Goal: Information Seeking & Learning: Learn about a topic

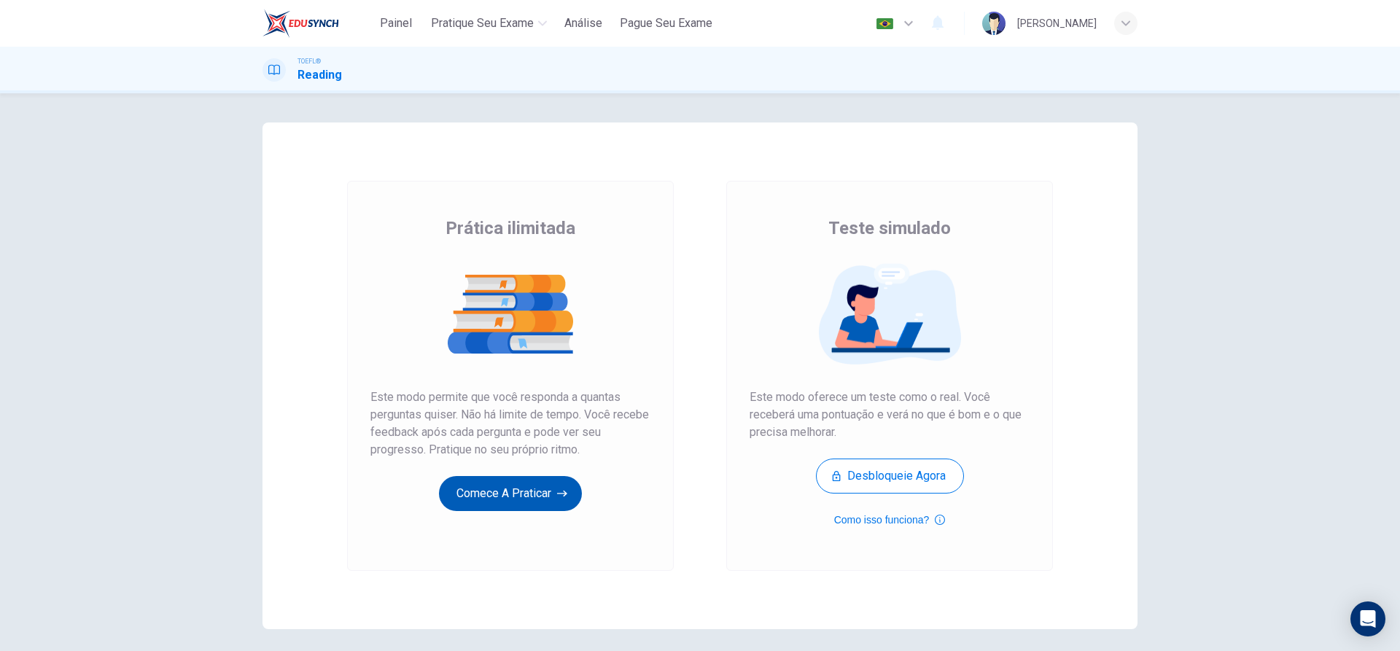
click at [454, 499] on button "Comece a praticar" at bounding box center [510, 493] width 143 height 35
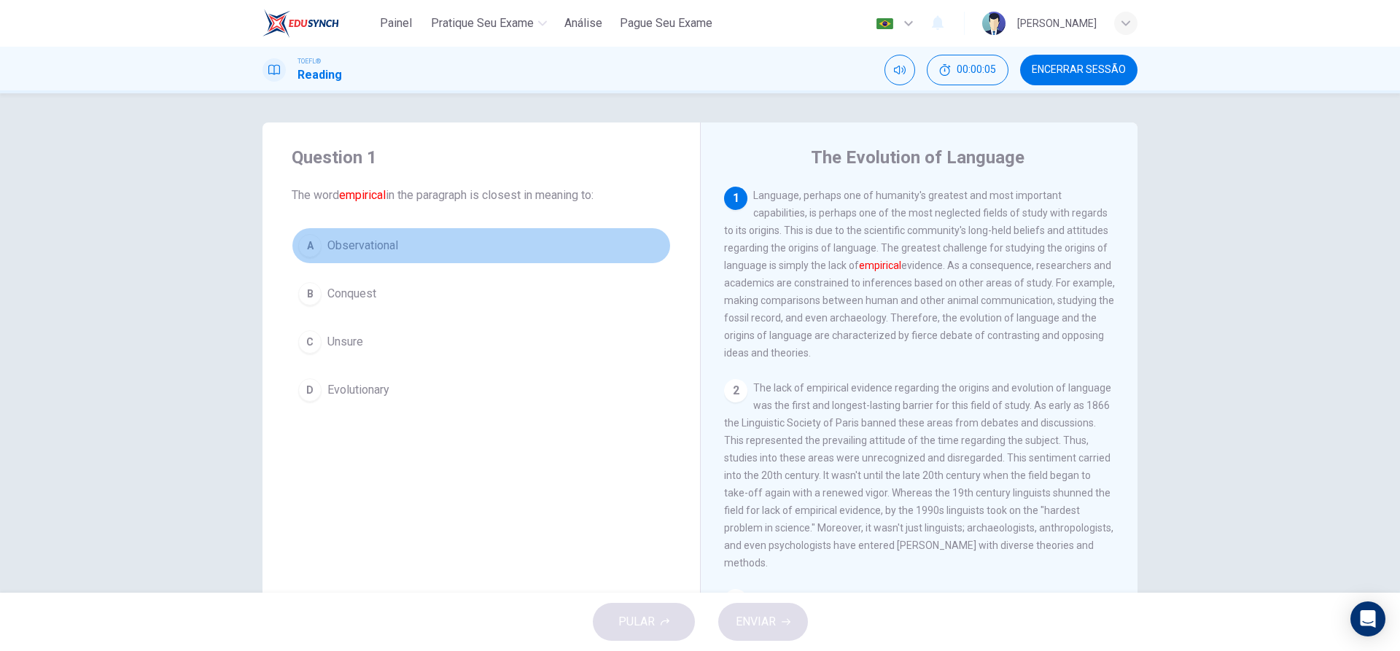
click at [306, 249] on div "A" at bounding box center [309, 245] width 23 height 23
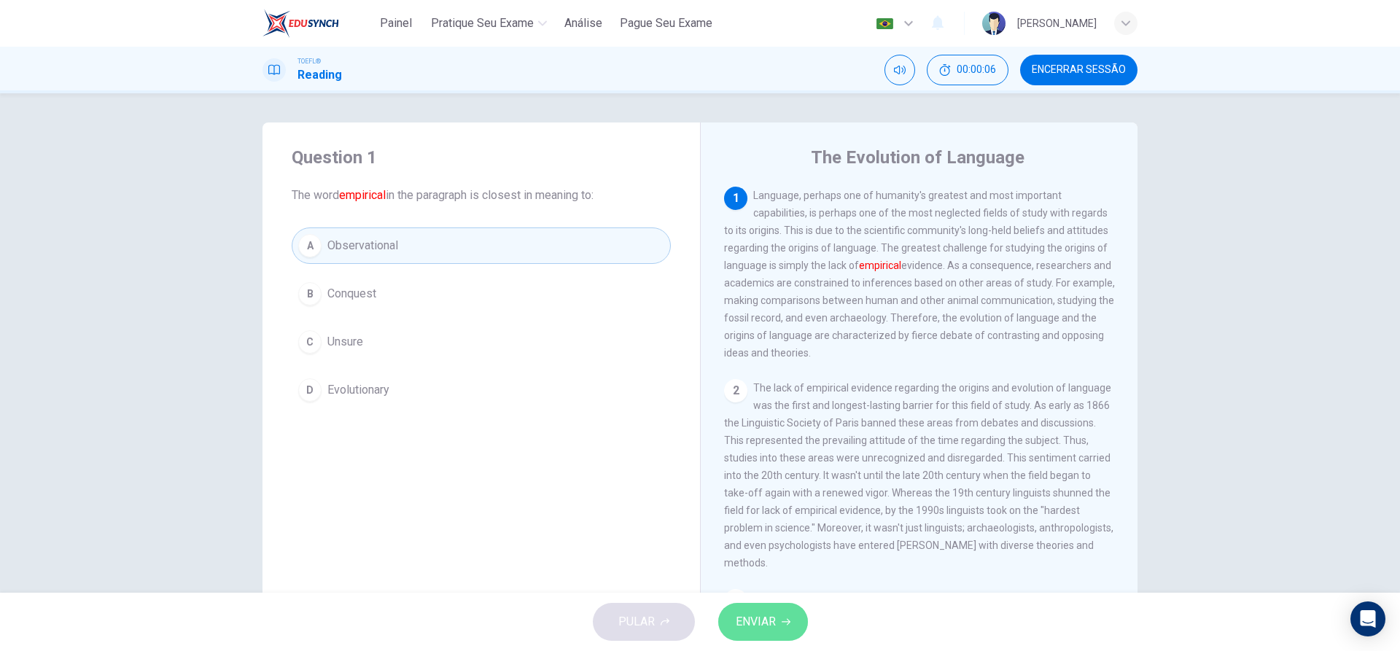
click at [741, 620] on span "ENVIAR" at bounding box center [756, 622] width 40 height 20
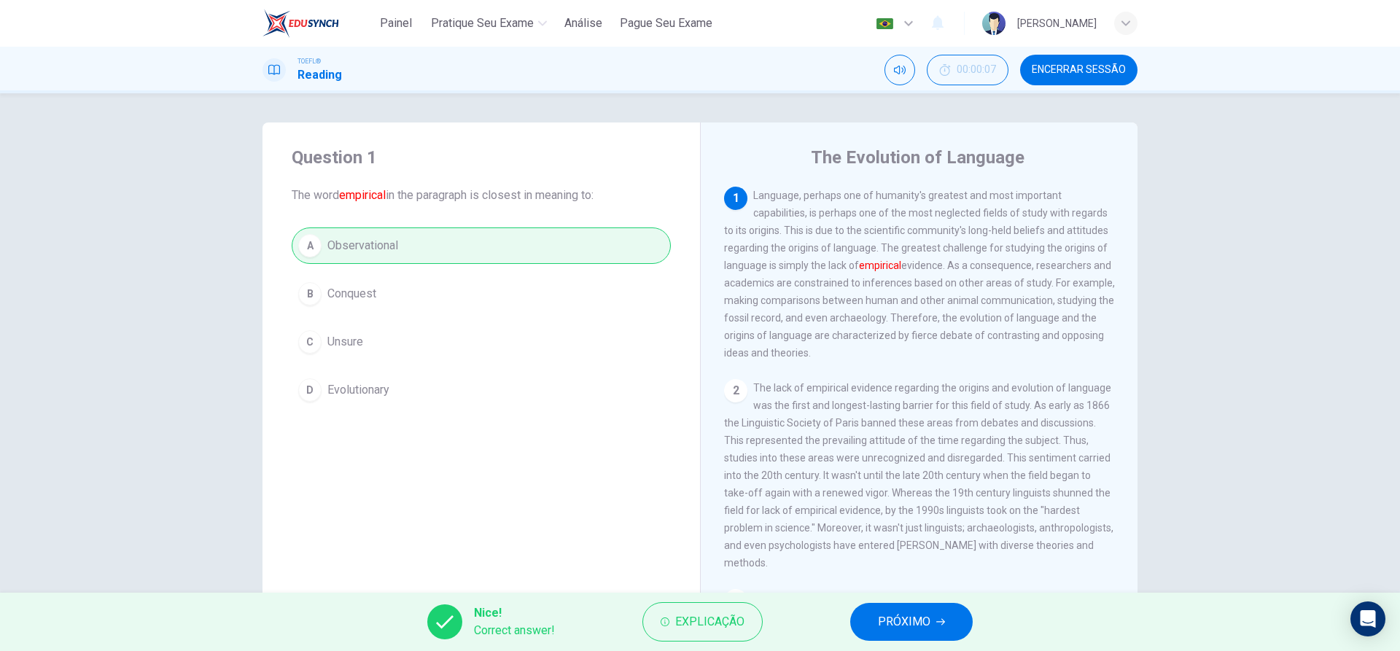
click at [886, 621] on span "PRÓXIMO" at bounding box center [904, 622] width 53 height 20
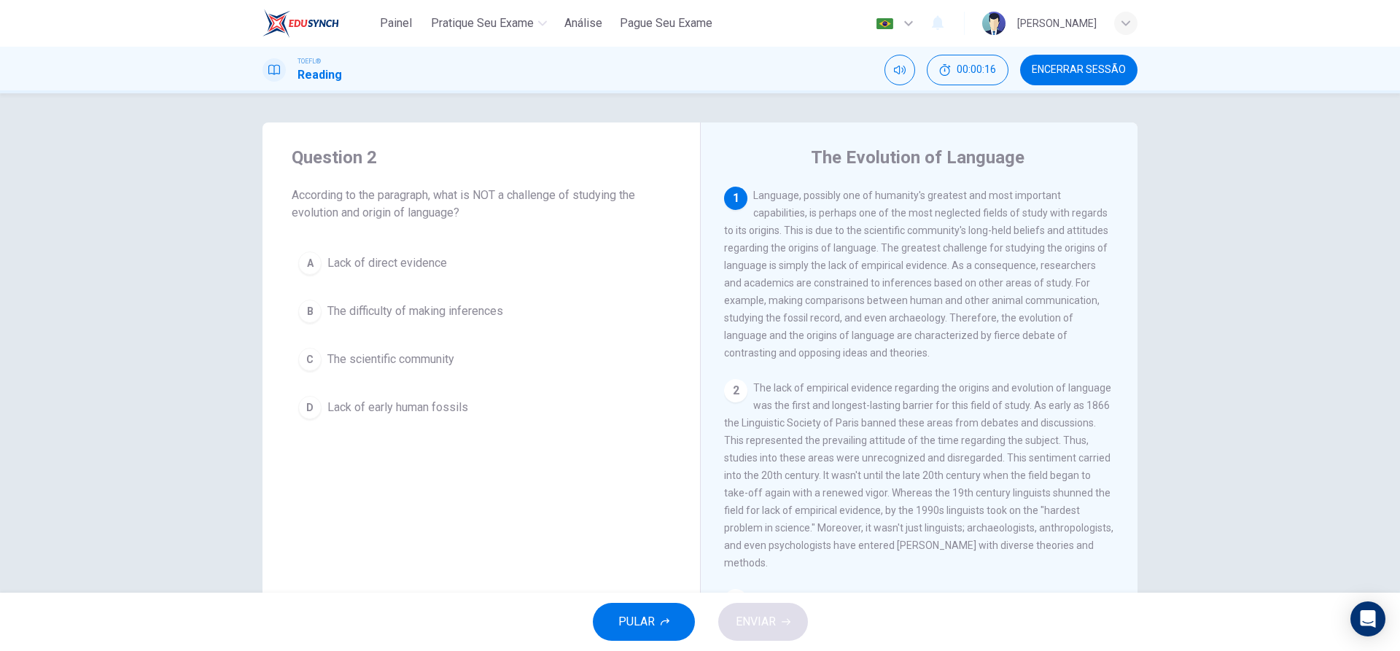
scroll to position [83, 0]
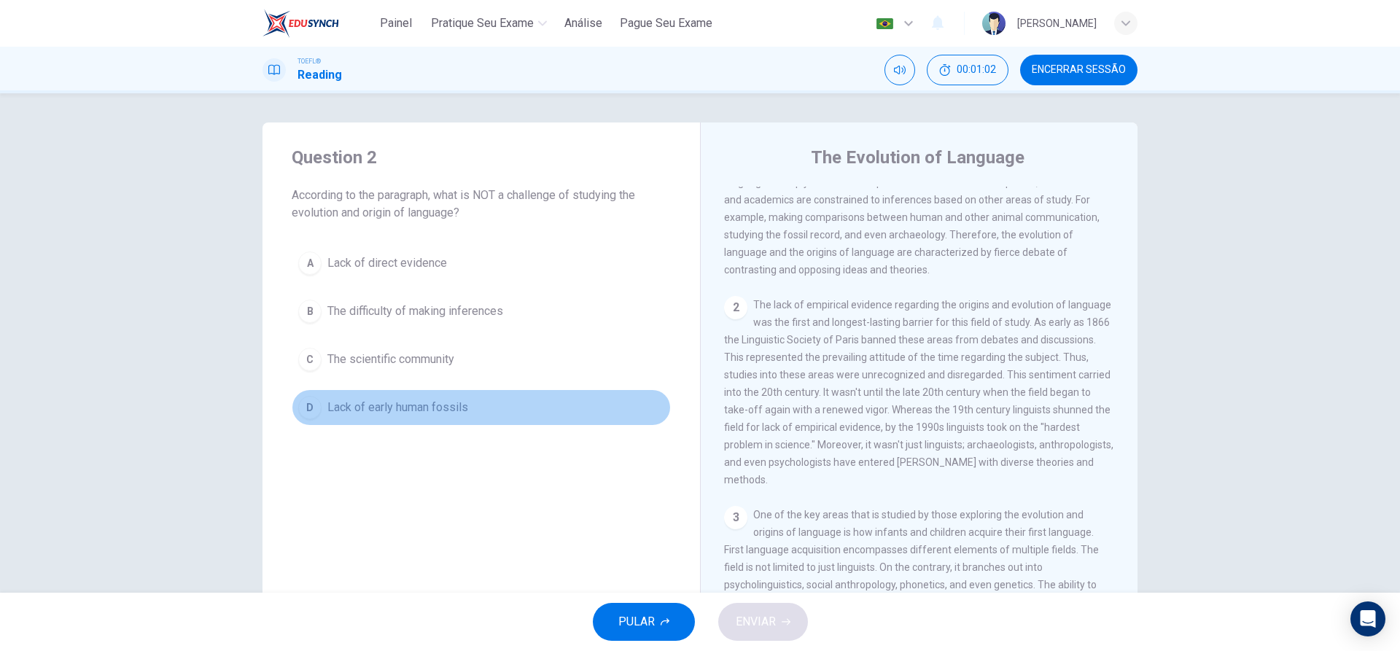
click at [309, 408] on div "D" at bounding box center [309, 407] width 23 height 23
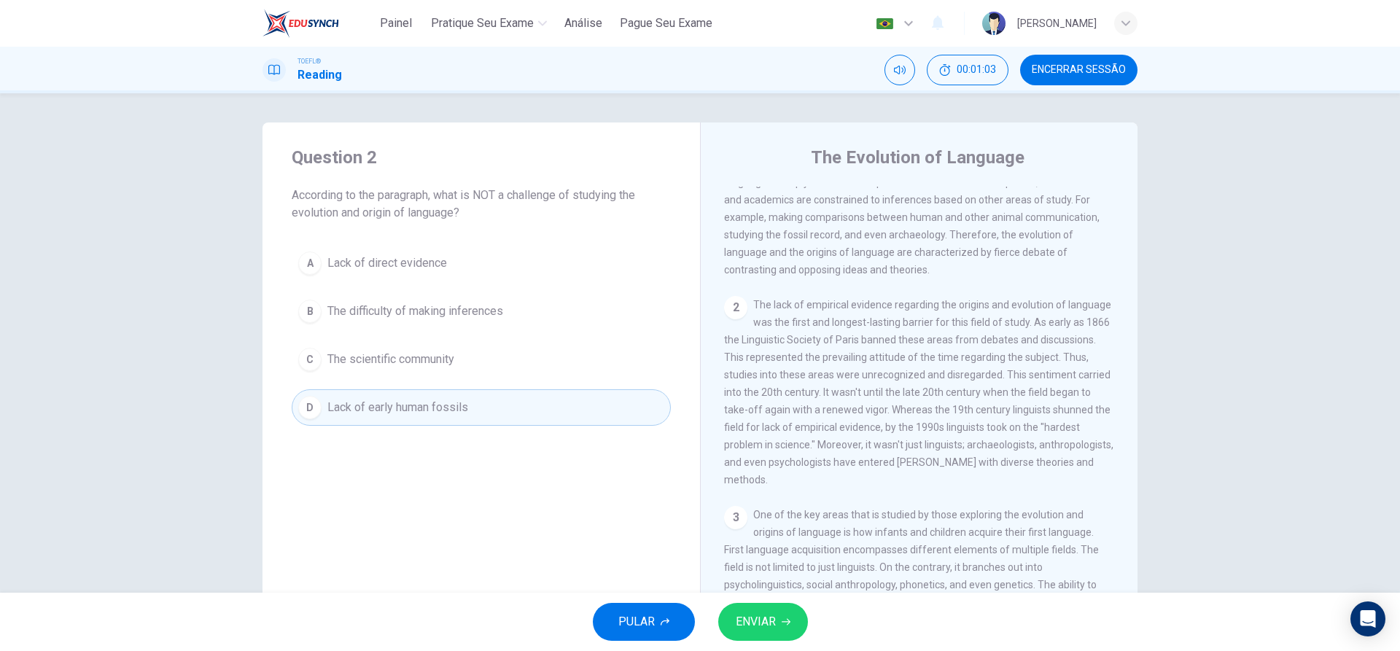
click at [748, 616] on span "ENVIAR" at bounding box center [756, 622] width 40 height 20
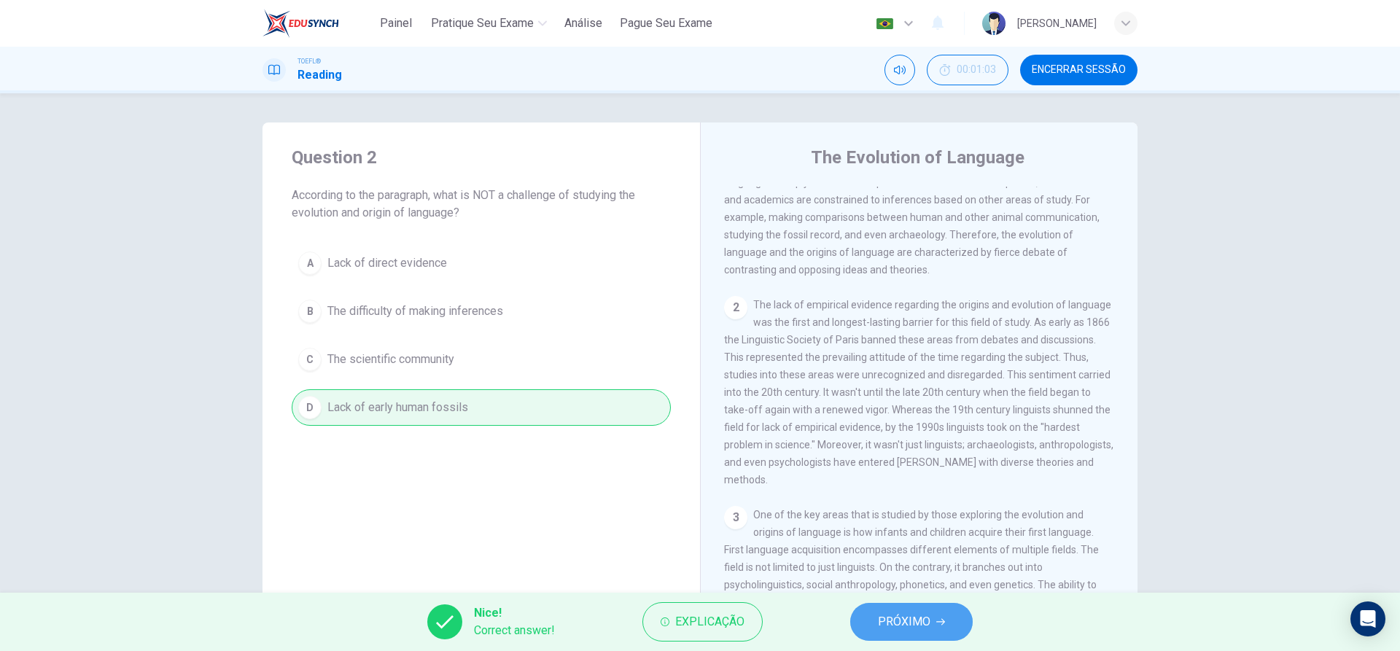
click at [866, 621] on button "PRÓXIMO" at bounding box center [911, 622] width 123 height 38
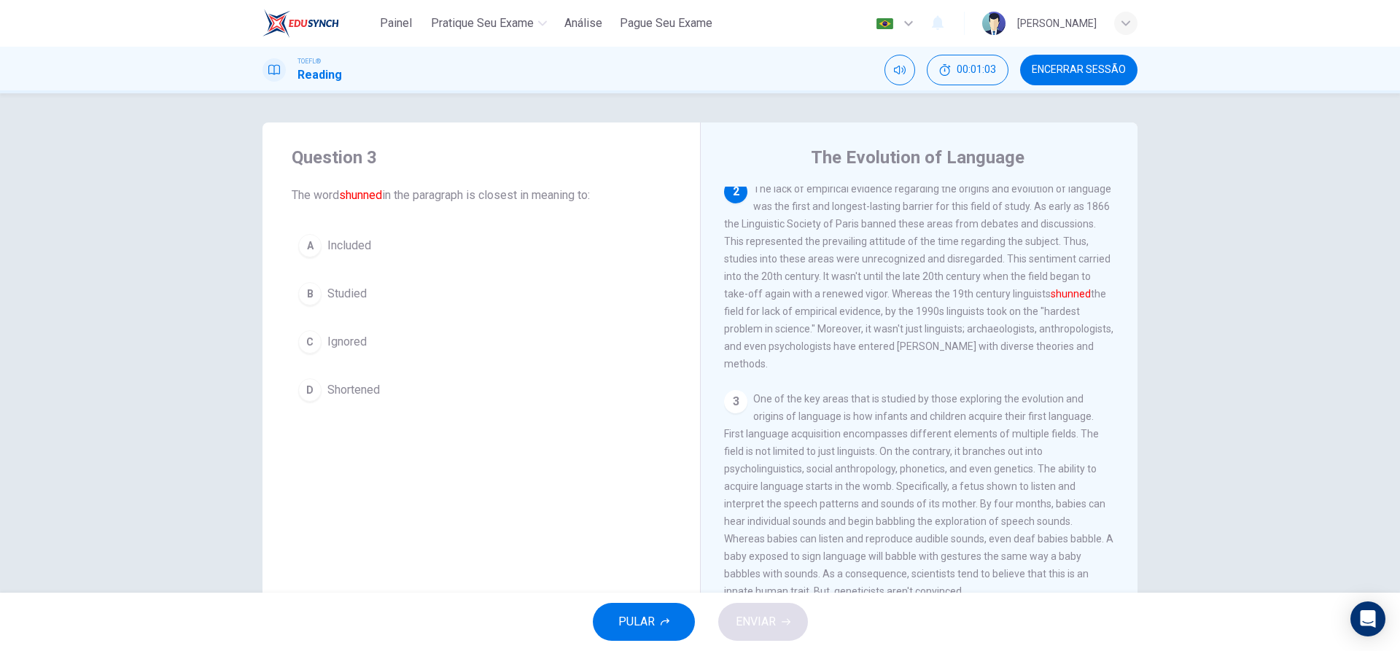
scroll to position [200, 0]
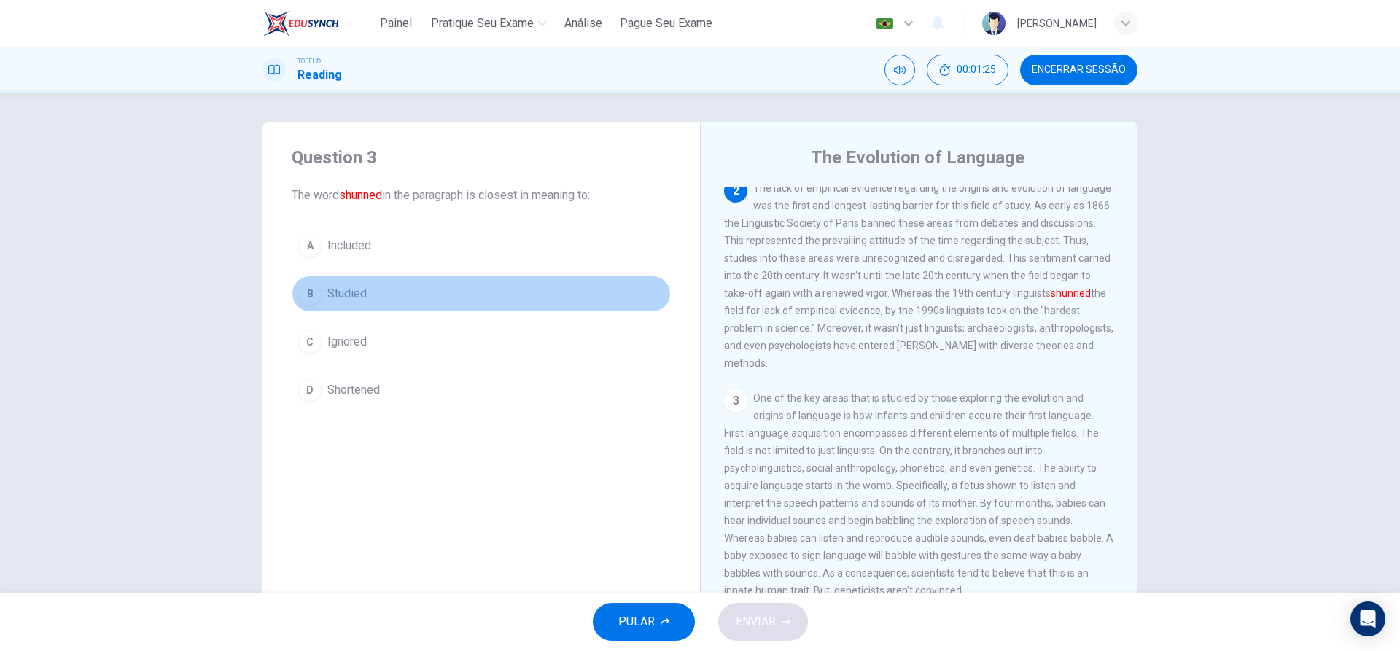
click at [314, 289] on div "B" at bounding box center [309, 293] width 23 height 23
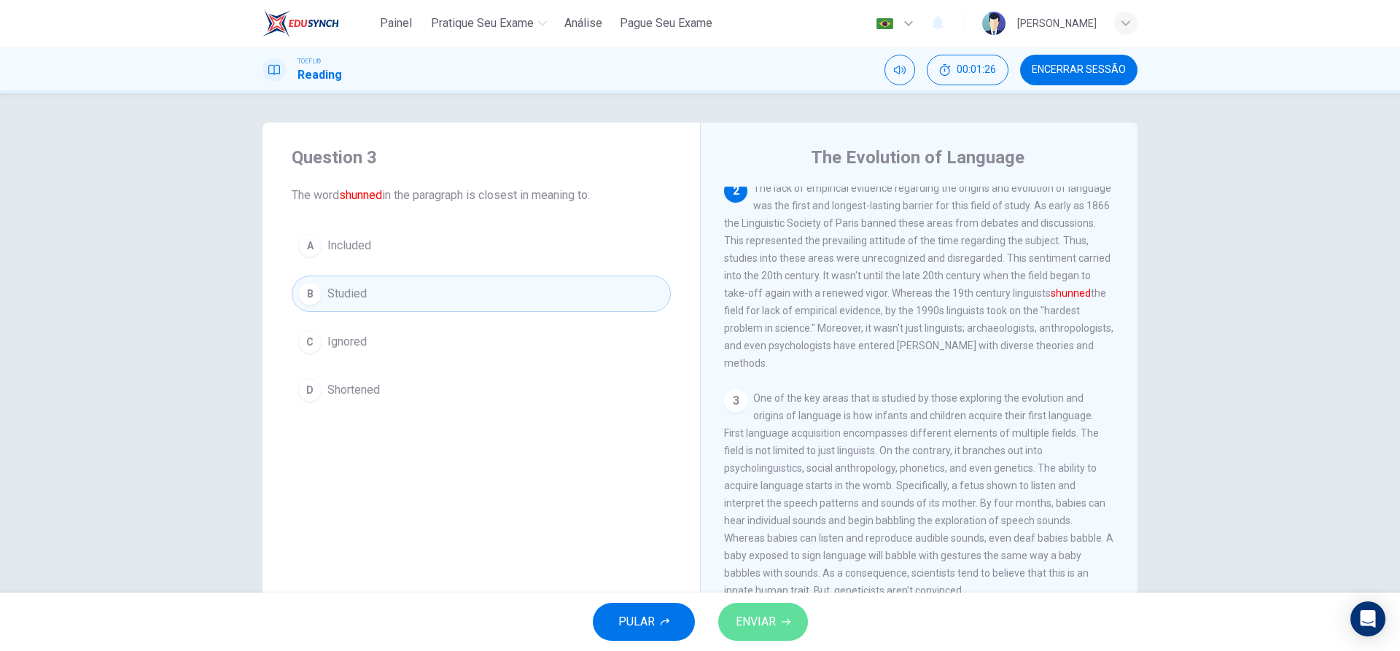
click at [753, 608] on button "ENVIAR" at bounding box center [763, 622] width 90 height 38
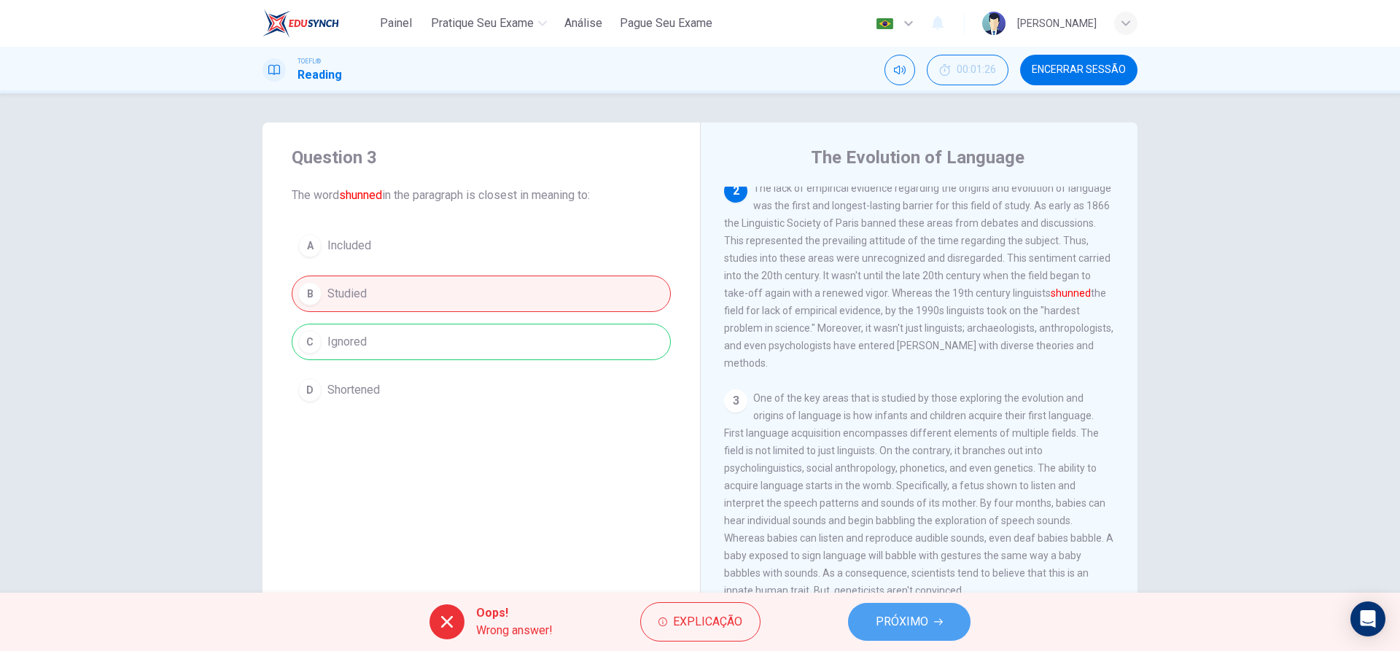
click at [927, 625] on span "PRÓXIMO" at bounding box center [902, 622] width 53 height 20
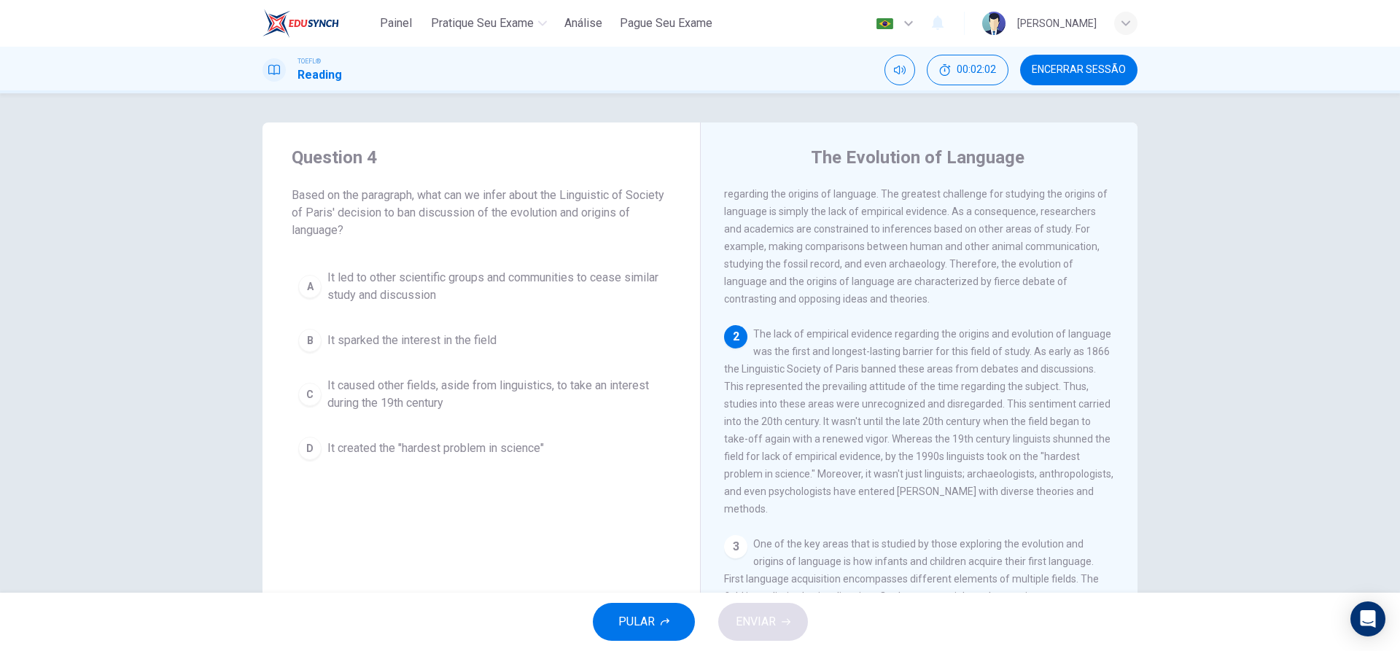
scroll to position [83, 0]
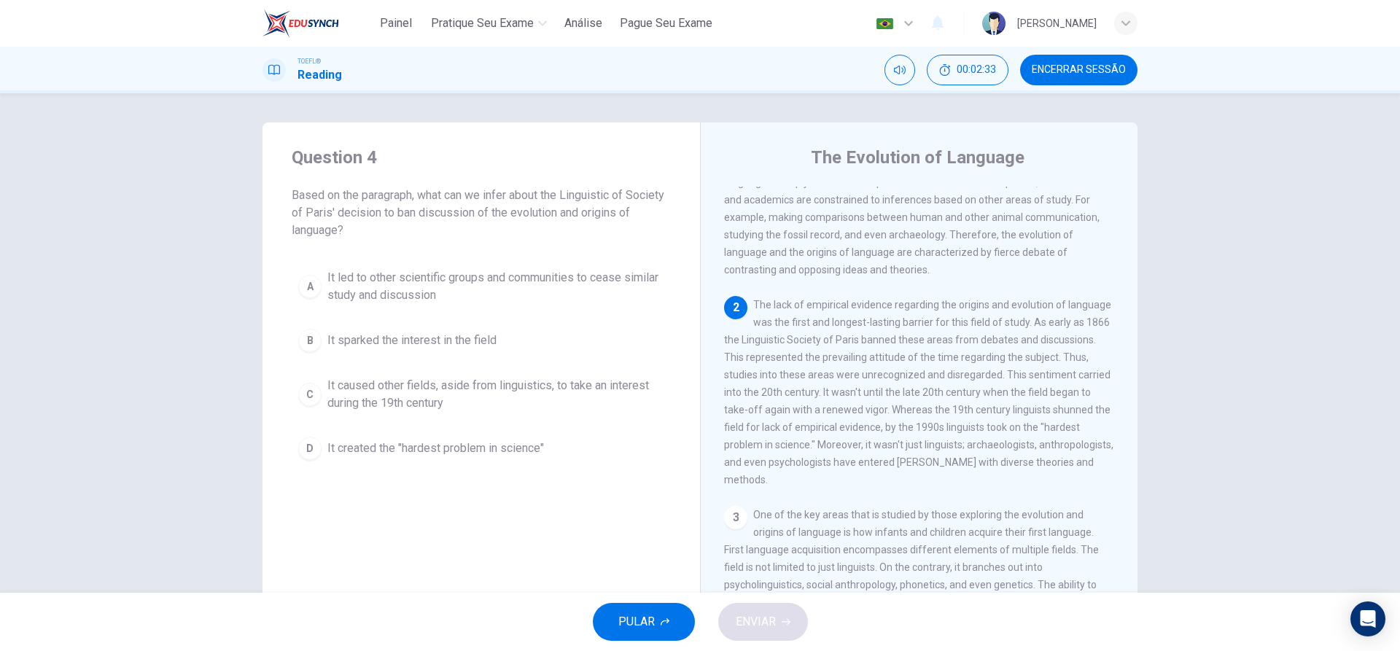
click at [311, 452] on div "D" at bounding box center [309, 448] width 23 height 23
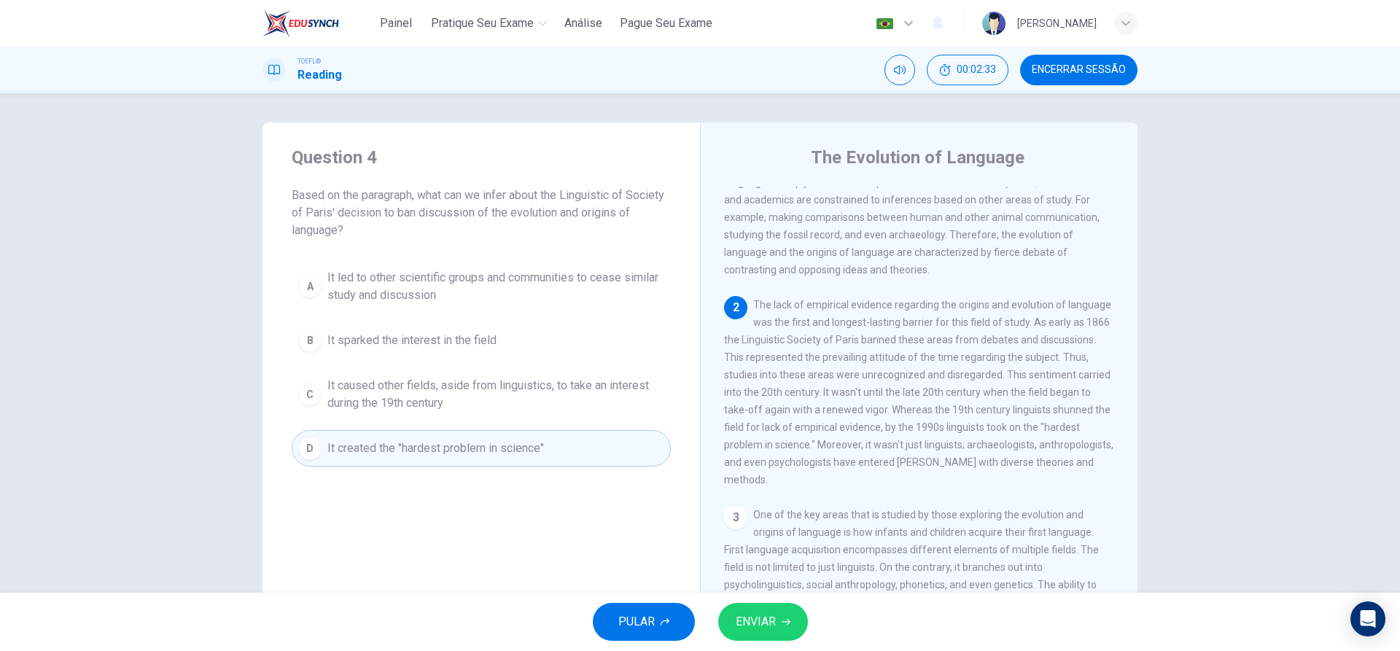
click at [734, 629] on button "ENVIAR" at bounding box center [763, 622] width 90 height 38
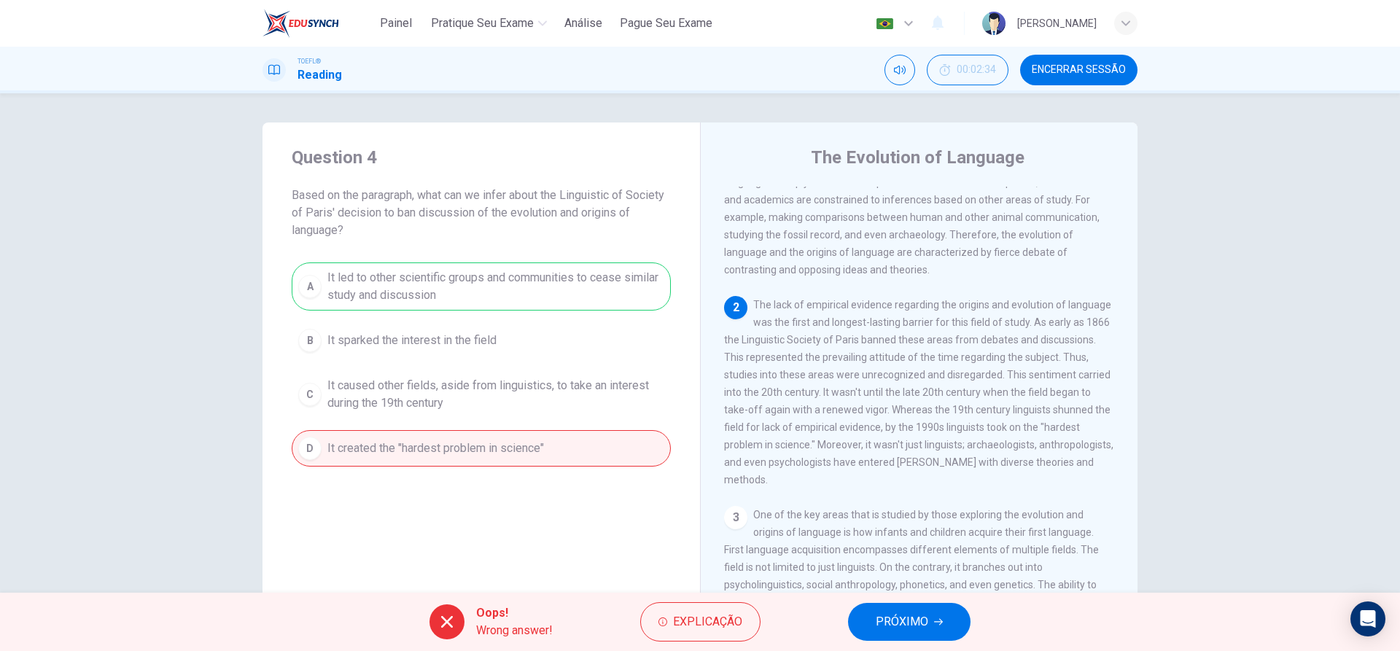
click at [903, 624] on span "PRÓXIMO" at bounding box center [902, 622] width 53 height 20
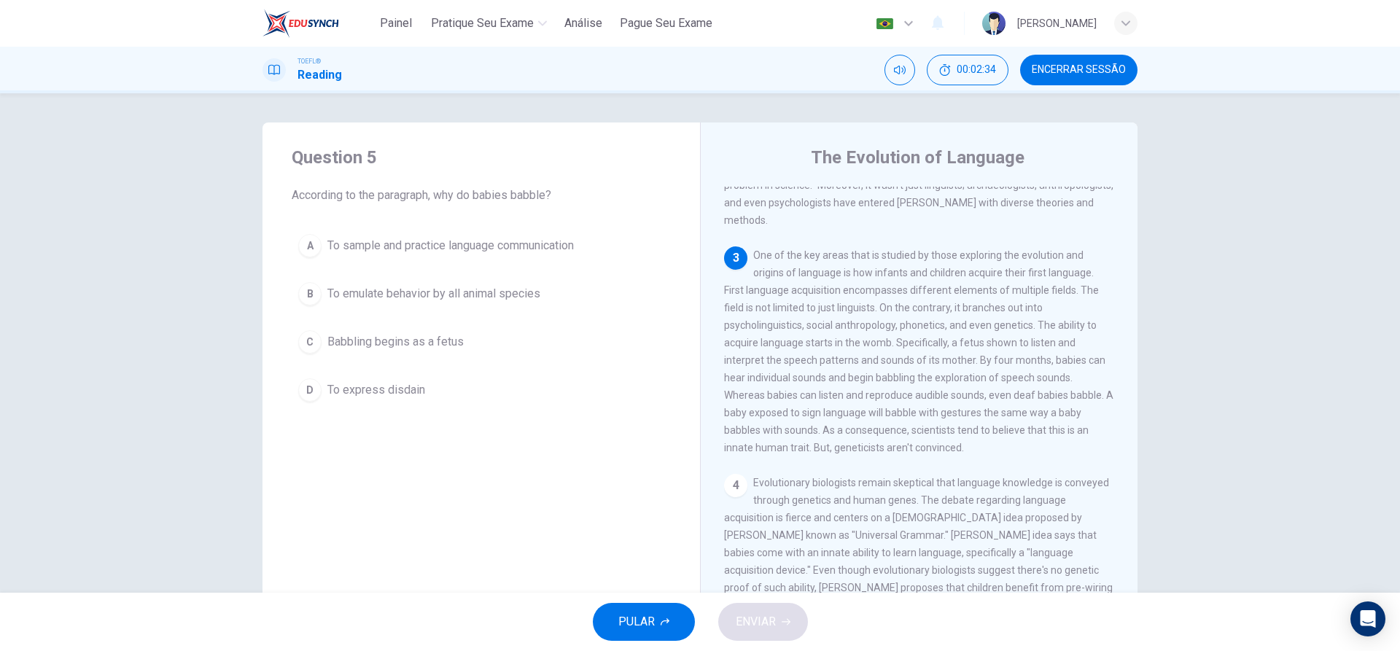
scroll to position [345, 0]
click at [311, 244] on div "A" at bounding box center [309, 245] width 23 height 23
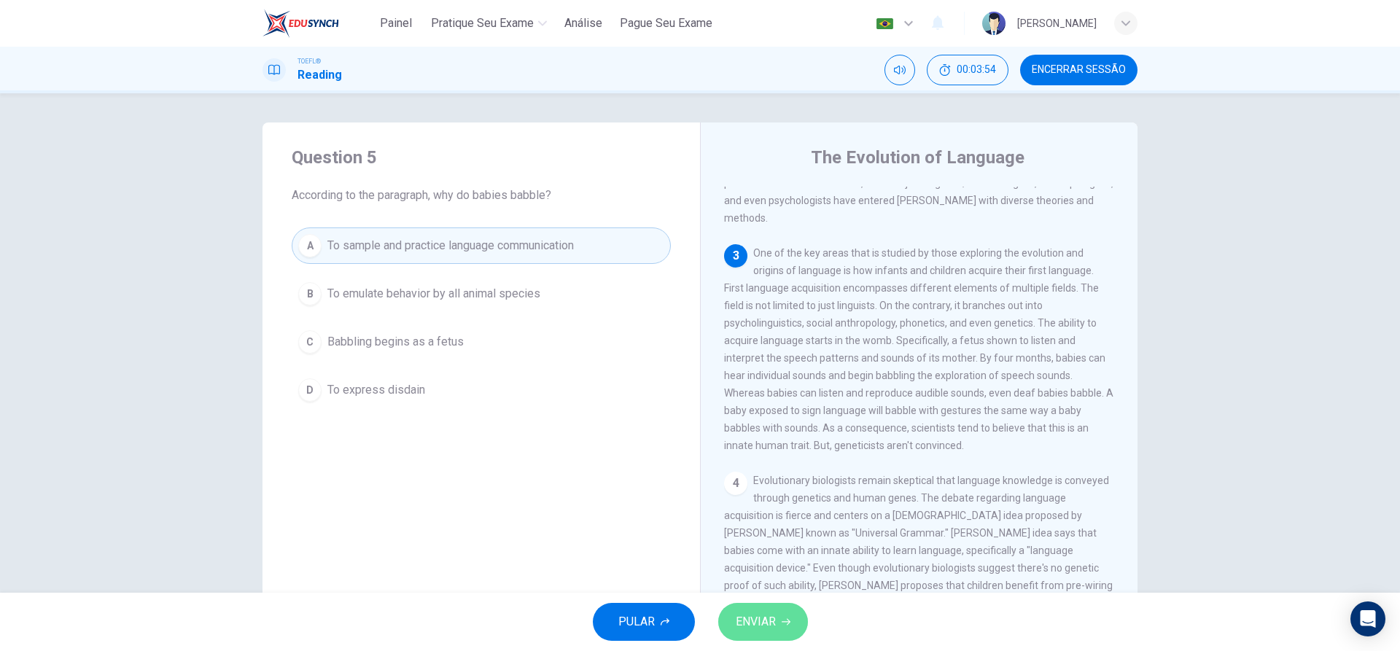
click at [767, 619] on span "ENVIAR" at bounding box center [756, 622] width 40 height 20
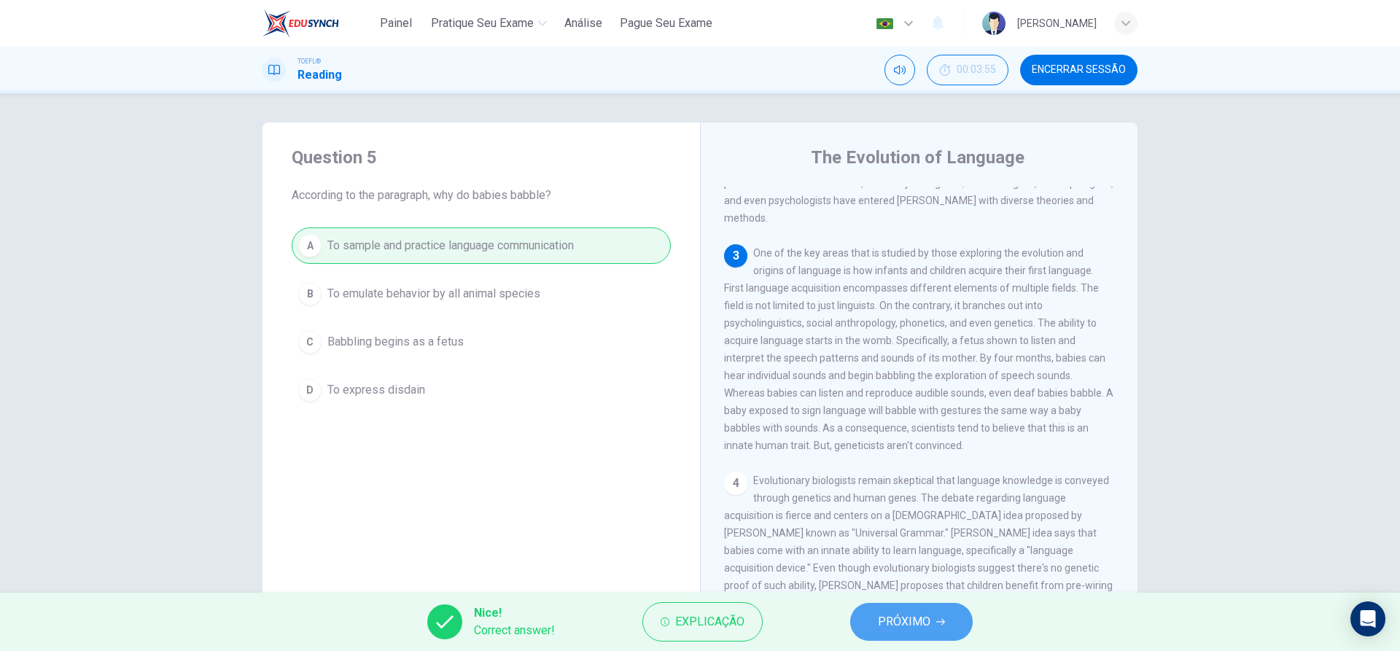
click at [913, 621] on span "PRÓXIMO" at bounding box center [904, 622] width 53 height 20
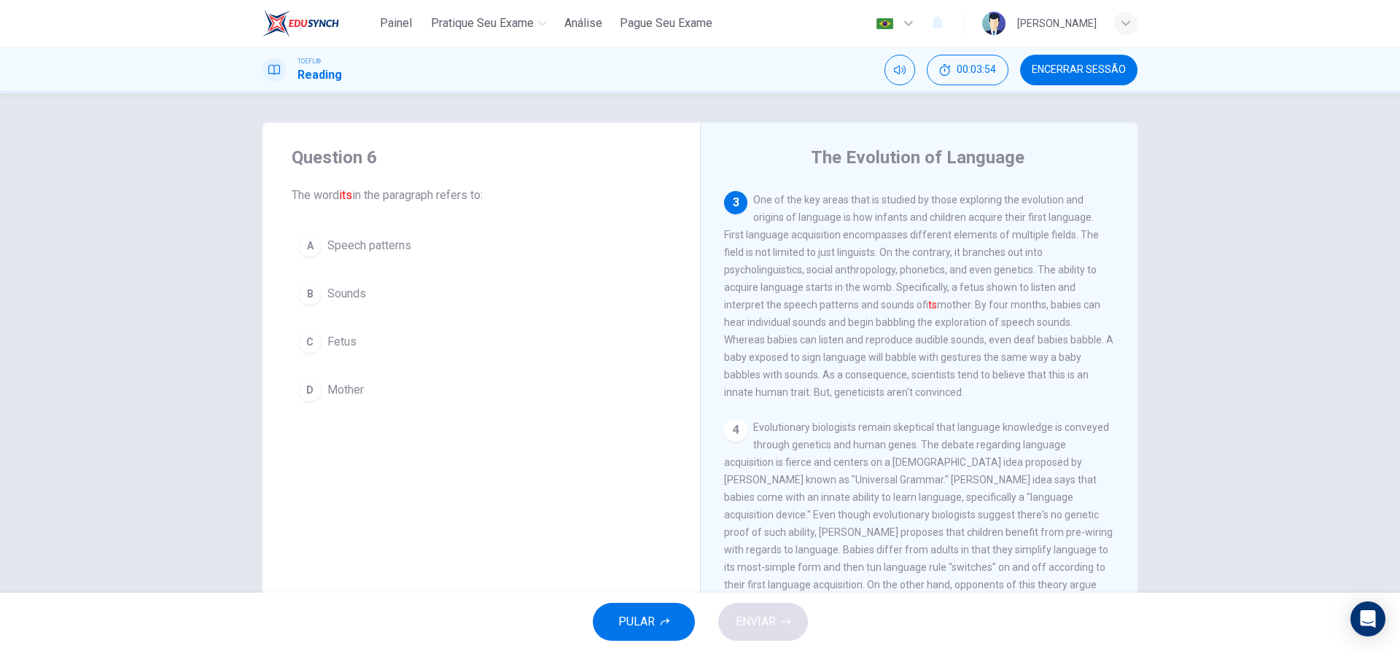
scroll to position [400, 0]
click at [313, 388] on div "D" at bounding box center [309, 390] width 23 height 23
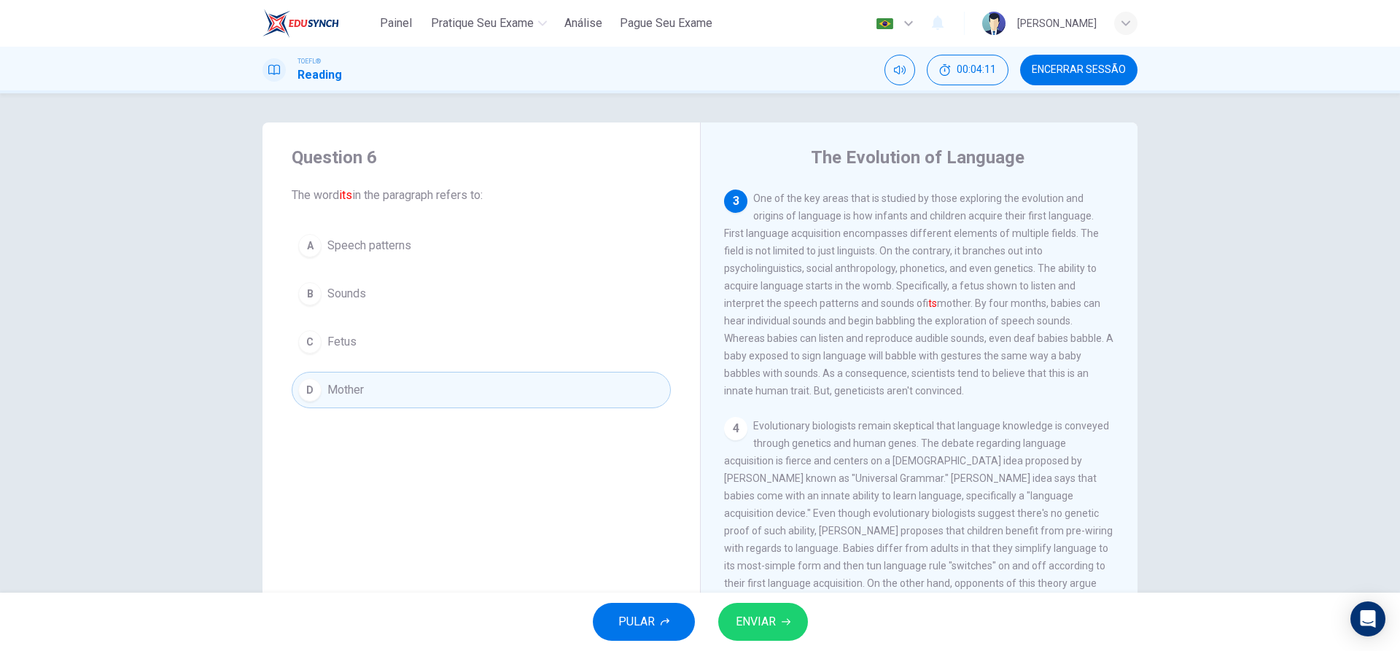
click at [784, 618] on icon "button" at bounding box center [786, 622] width 9 height 9
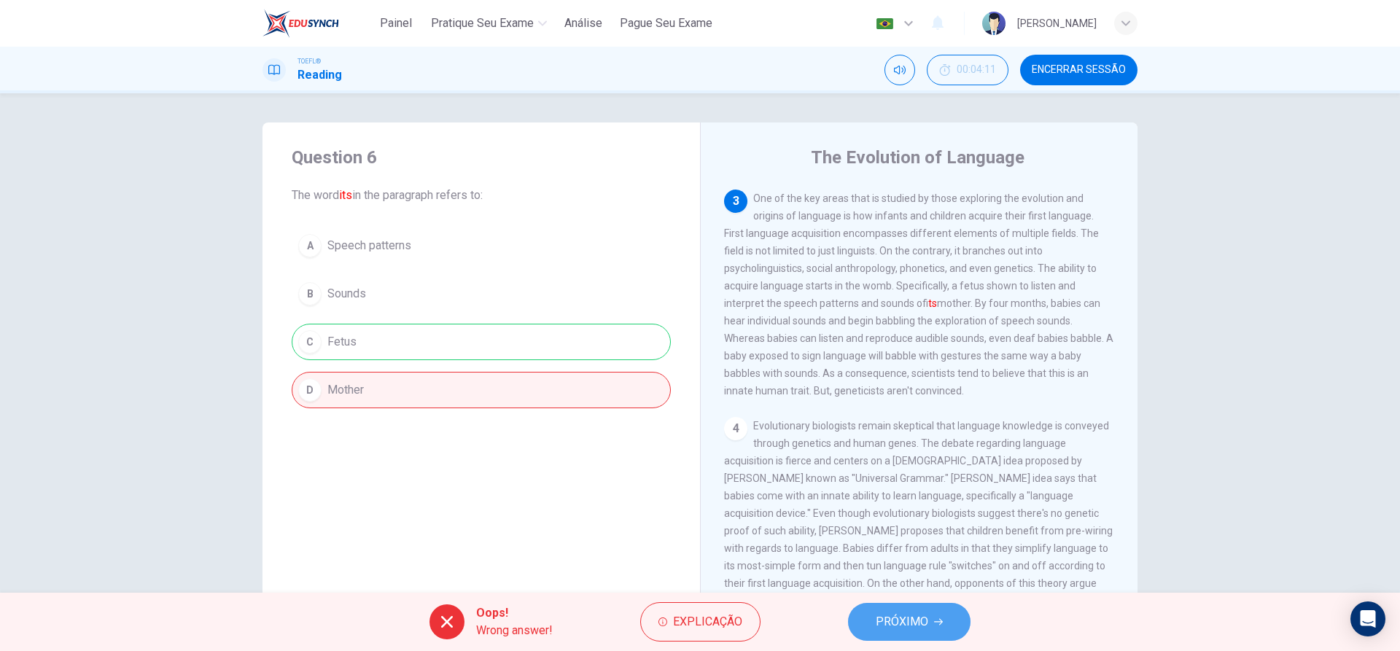
click at [927, 626] on span "PRÓXIMO" at bounding box center [902, 622] width 53 height 20
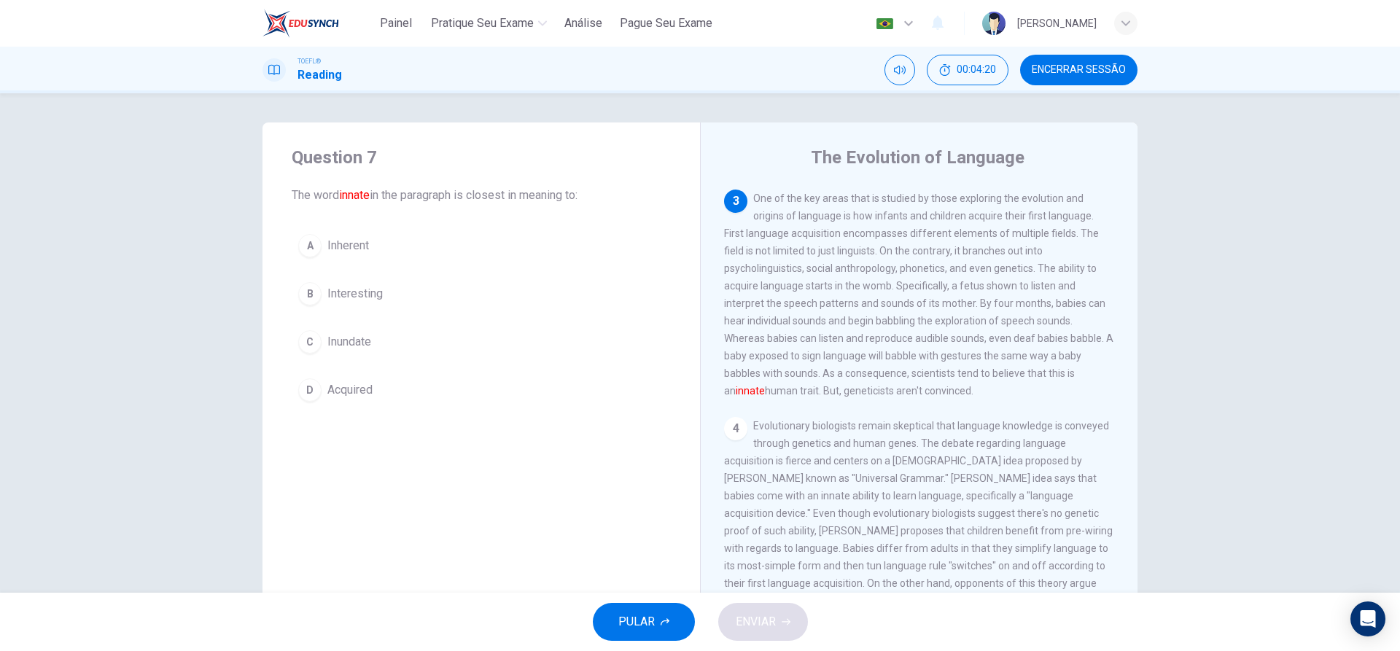
click at [306, 245] on div "A" at bounding box center [309, 245] width 23 height 23
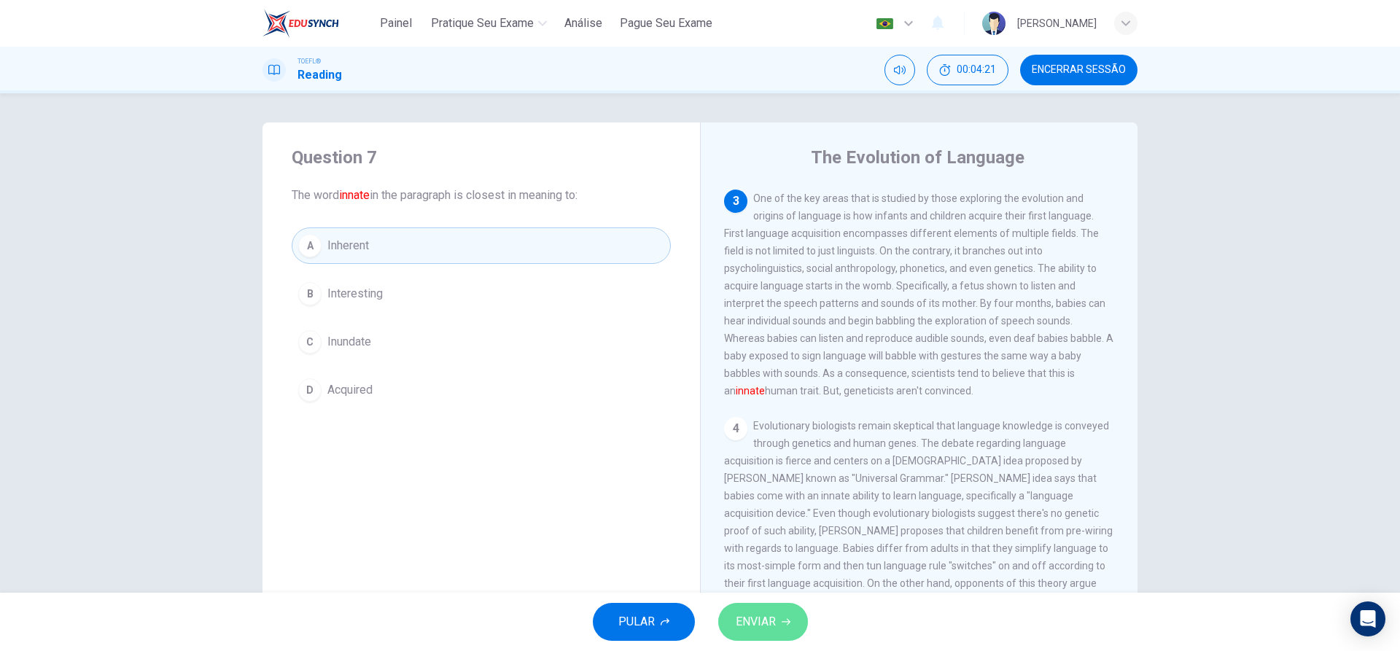
click at [773, 613] on span "ENVIAR" at bounding box center [756, 622] width 40 height 20
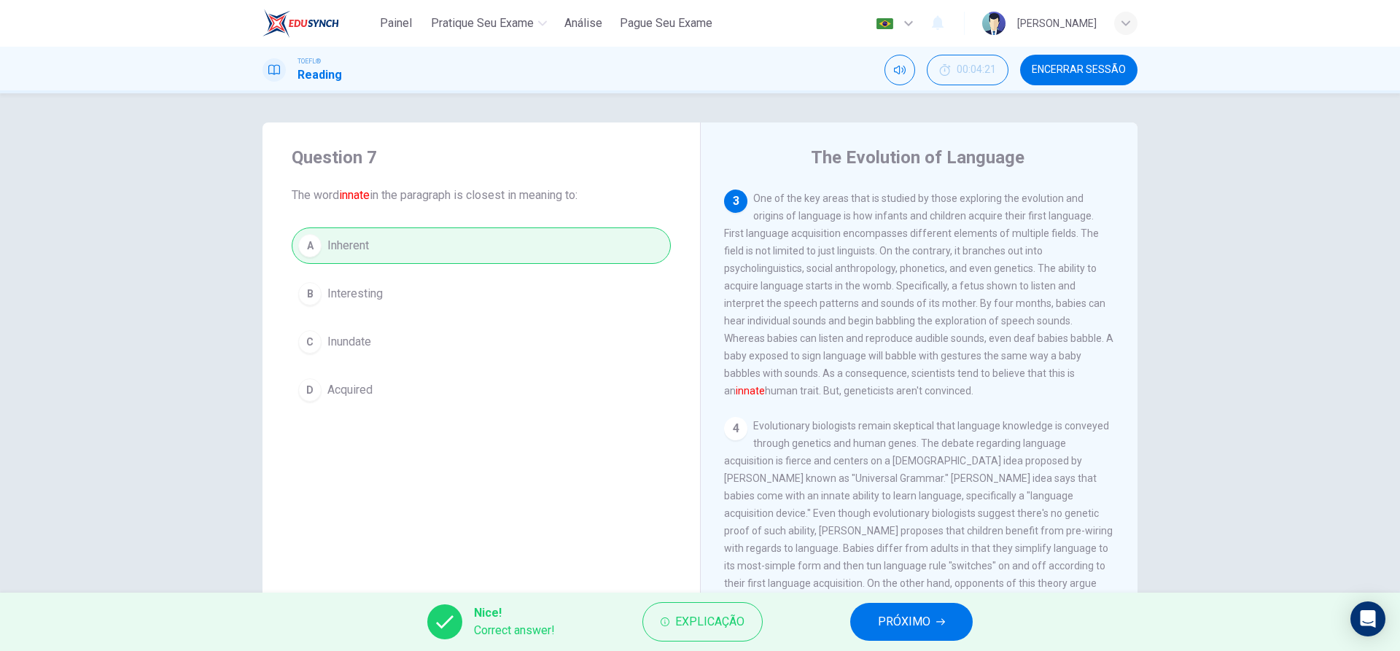
click at [900, 633] on button "PRÓXIMO" at bounding box center [911, 622] width 123 height 38
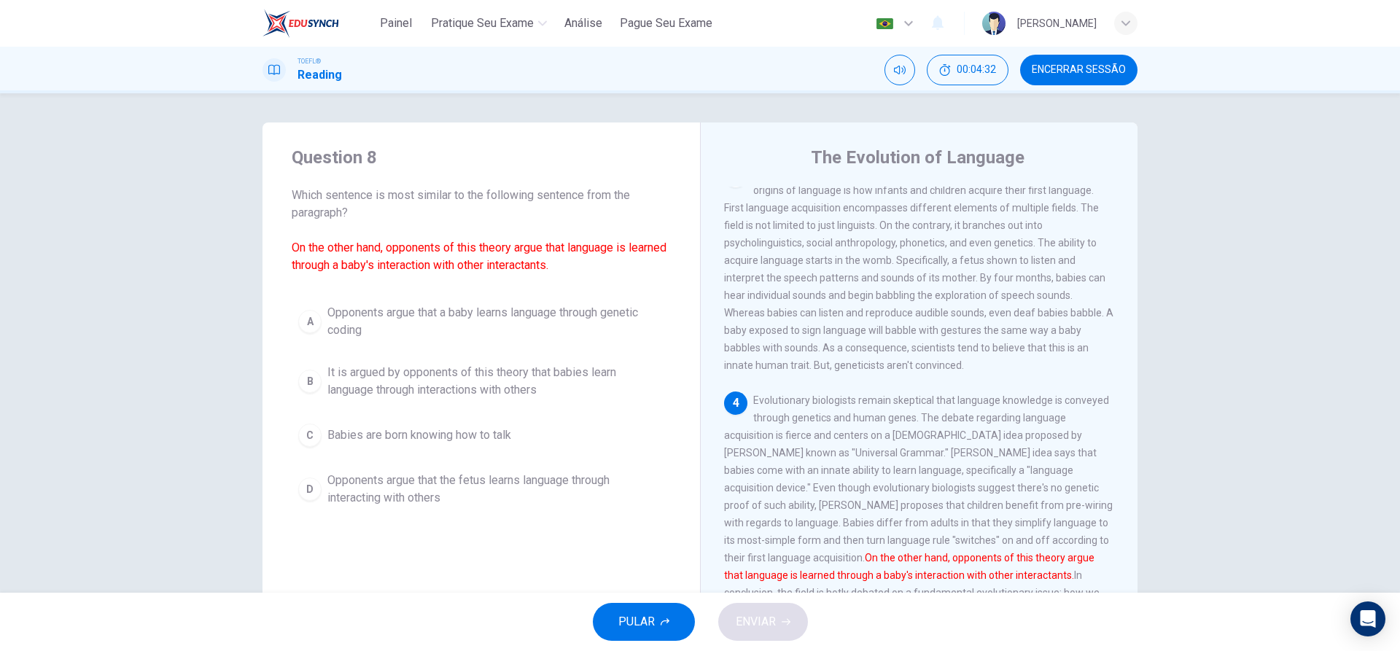
scroll to position [415, 0]
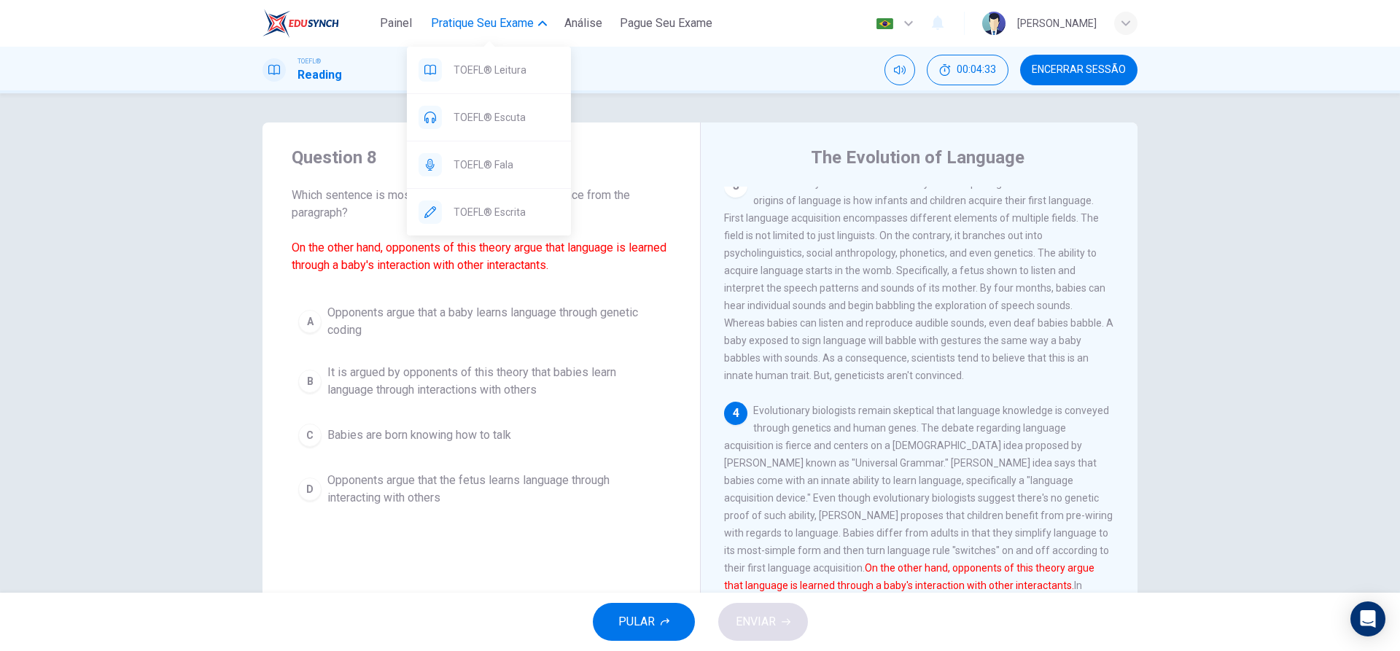
click at [485, 30] on span "Pratique seu exame" at bounding box center [482, 24] width 103 height 18
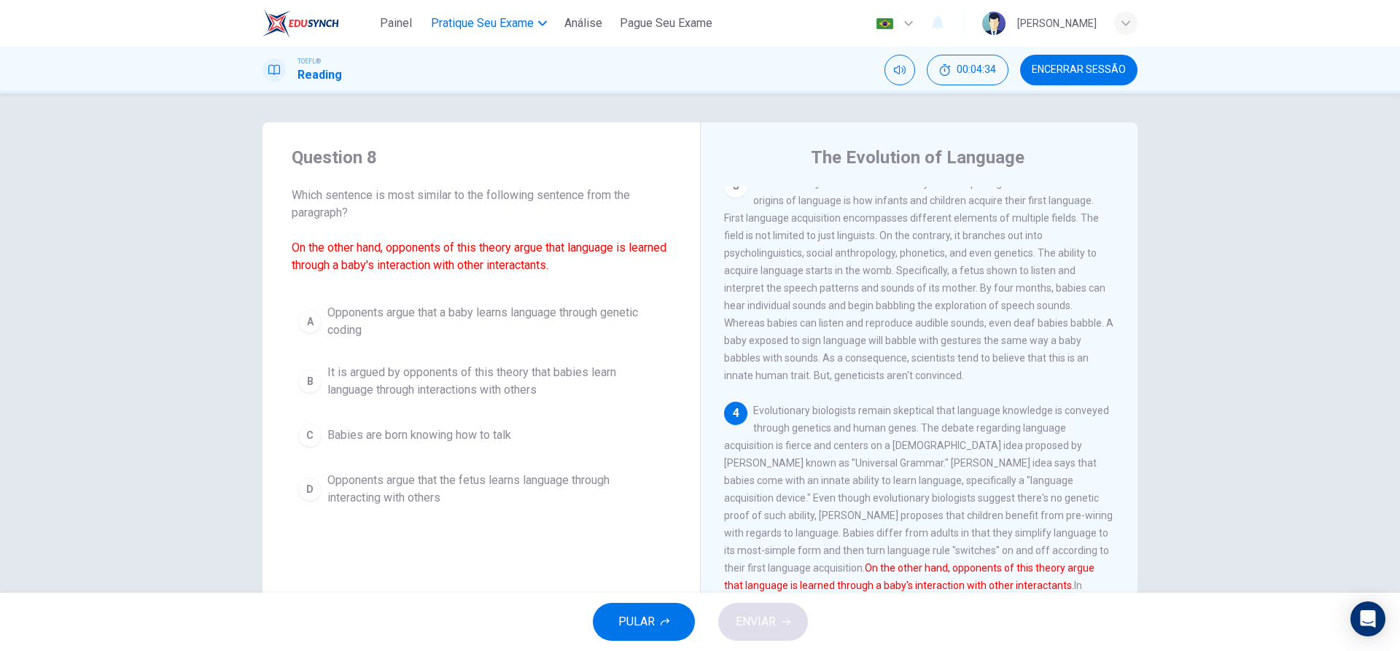
click at [485, 30] on span "Pratique seu exame" at bounding box center [482, 24] width 103 height 18
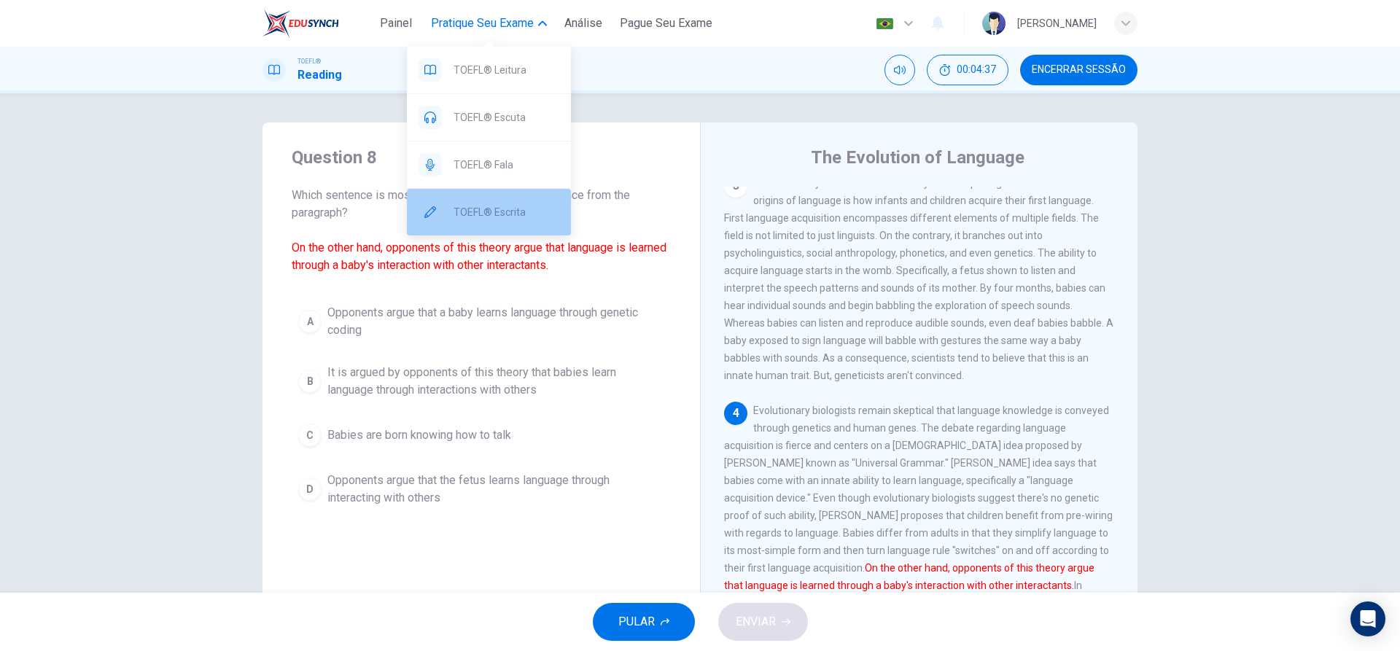
click at [515, 209] on span "TOEFL® Escrita" at bounding box center [507, 212] width 106 height 18
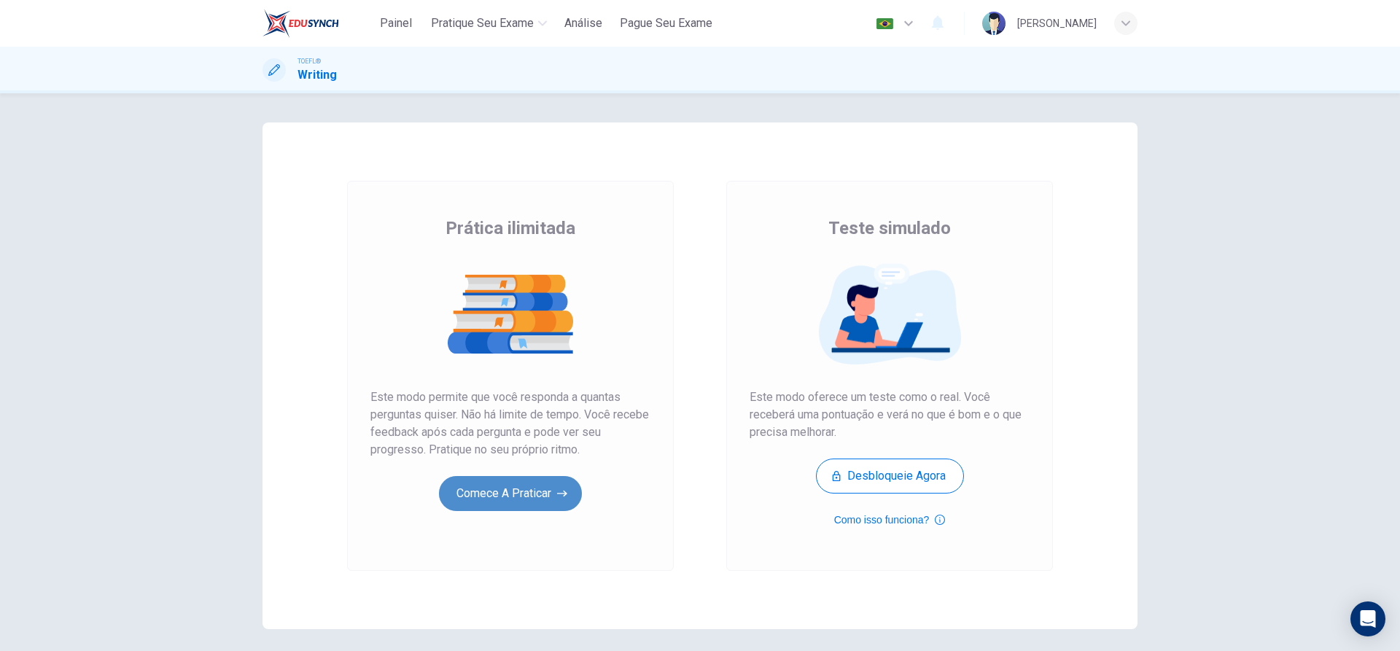
click at [551, 491] on button "Comece a praticar" at bounding box center [510, 493] width 143 height 35
